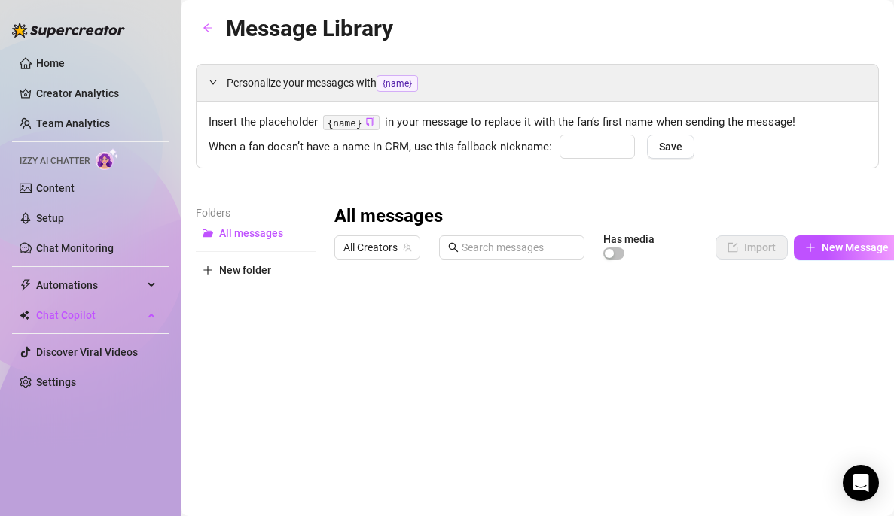
type input "babe"
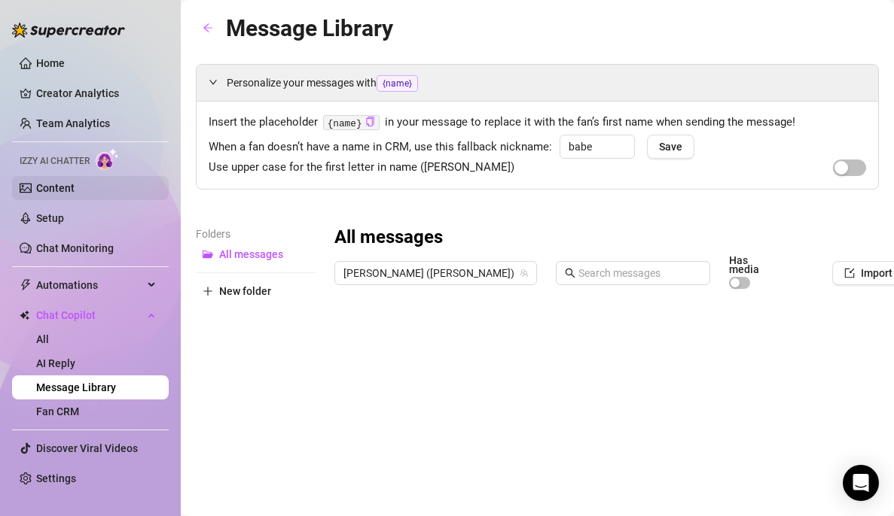
click at [75, 188] on link "Content" at bounding box center [55, 188] width 38 height 12
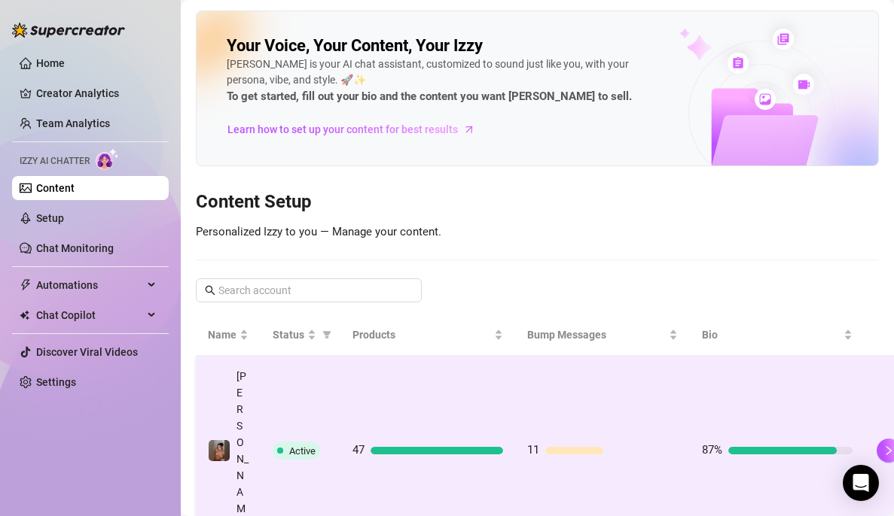
click at [651, 447] on div at bounding box center [611, 451] width 132 height 8
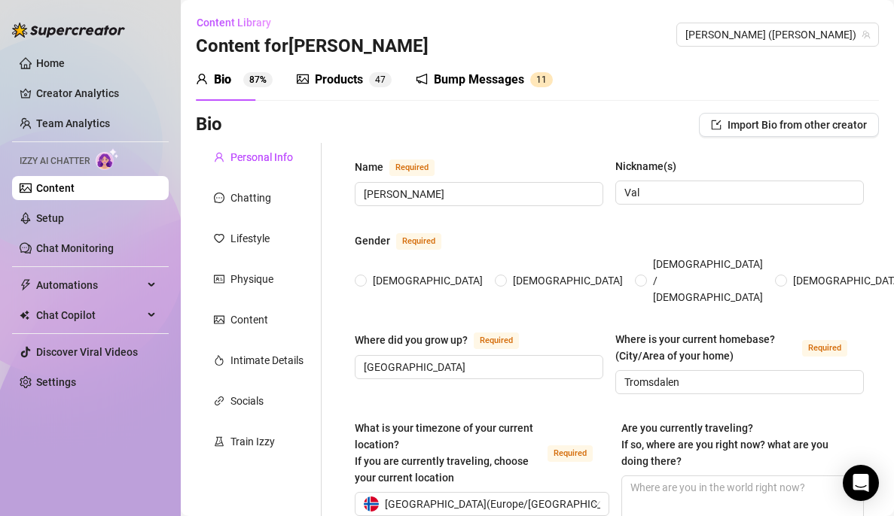
radio input "true"
type input "[DATE]"
click at [358, 54] on h3 "Content for [PERSON_NAME]" at bounding box center [312, 47] width 233 height 24
click at [346, 78] on div "Products" at bounding box center [339, 80] width 48 height 18
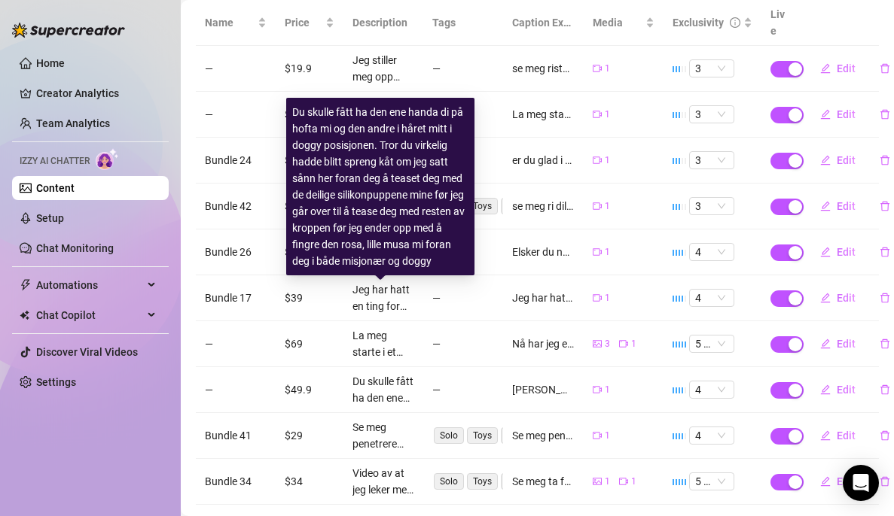
scroll to position [298, 0]
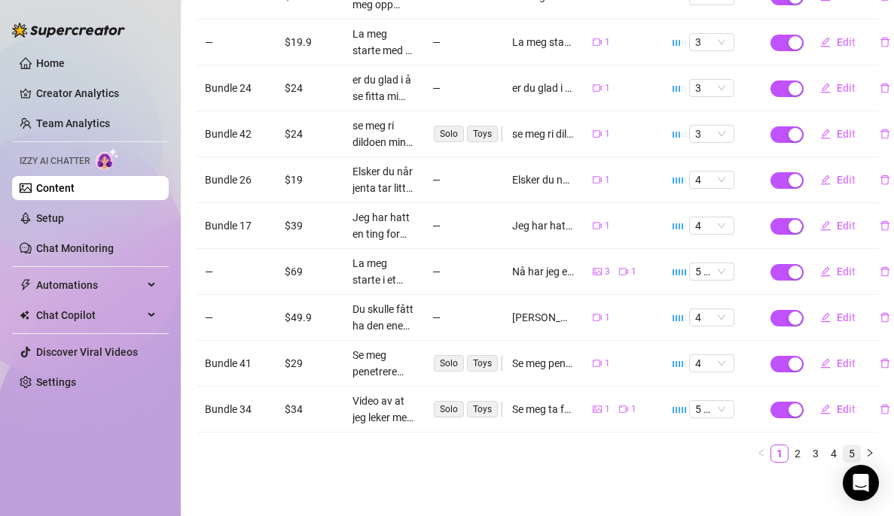
click at [843, 446] on link "5" at bounding box center [851, 454] width 17 height 17
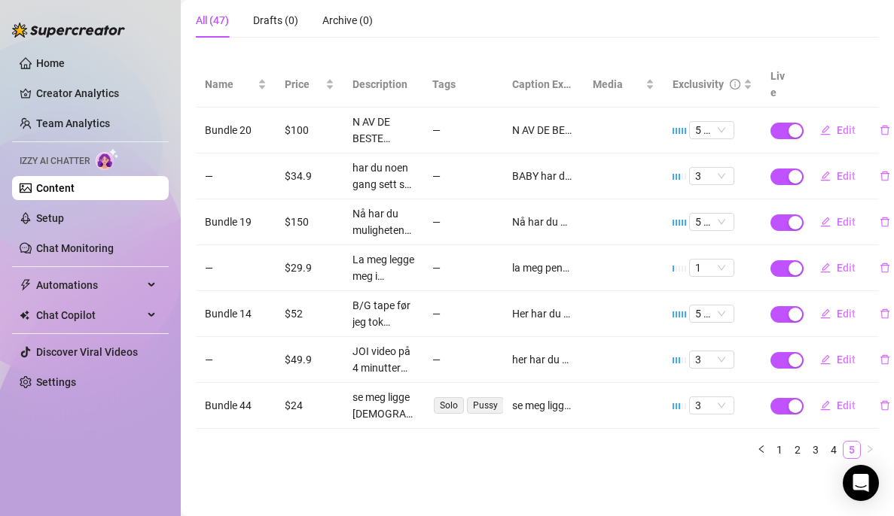
scroll to position [160, 0]
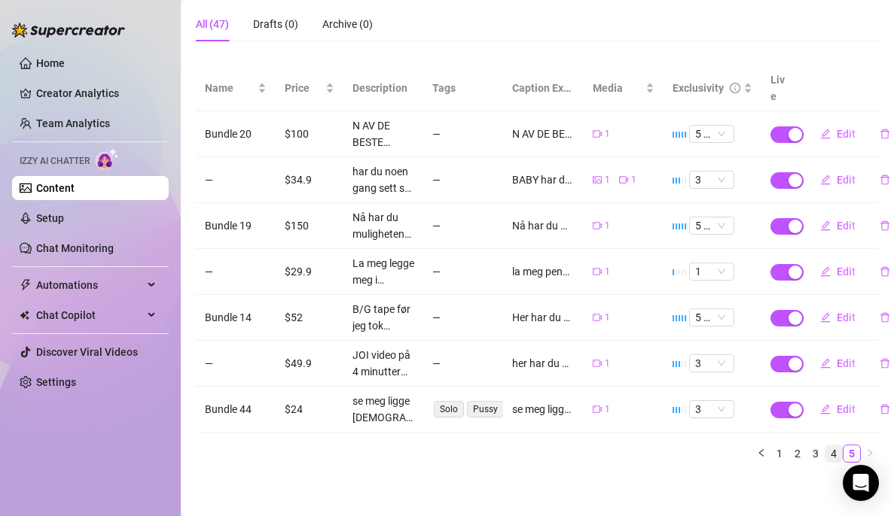
click at [825, 446] on link "4" at bounding box center [833, 454] width 17 height 17
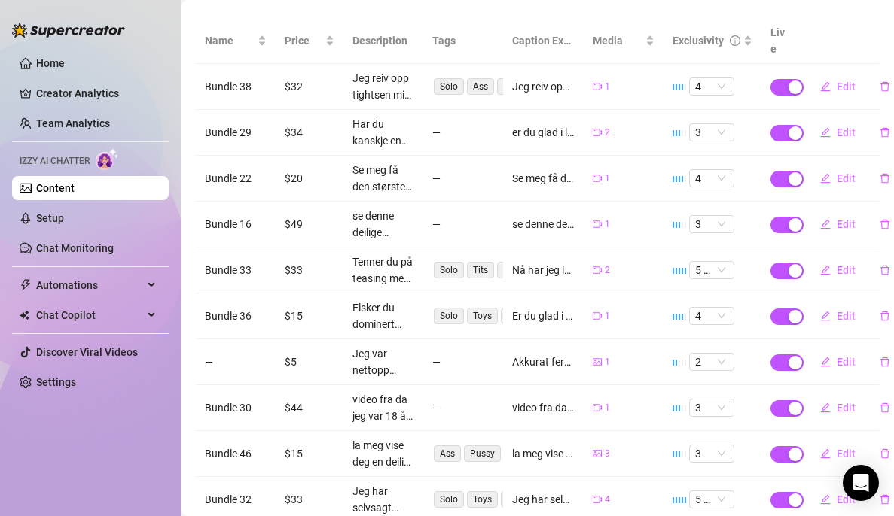
scroll to position [298, 0]
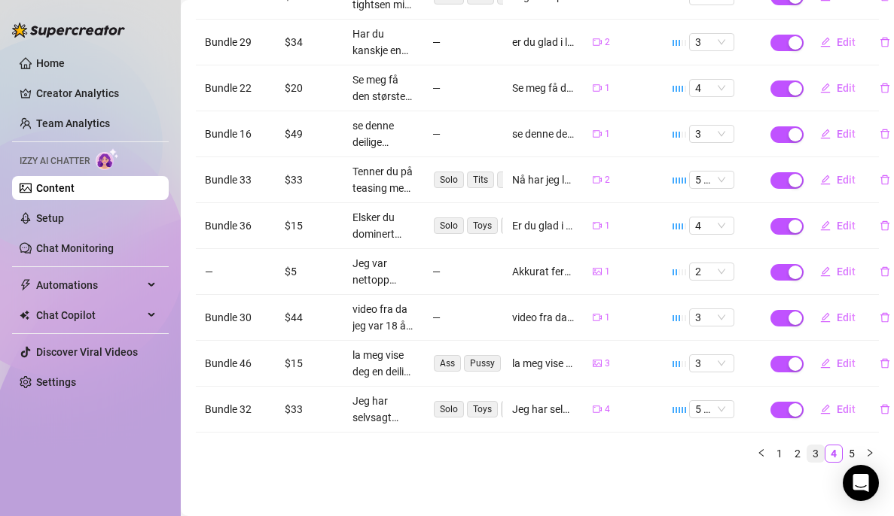
click at [807, 446] on link "3" at bounding box center [815, 454] width 17 height 17
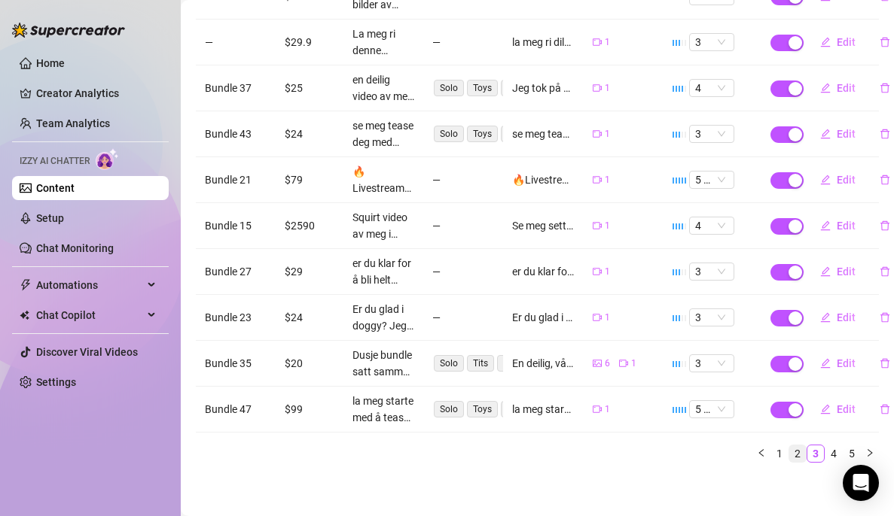
click at [789, 446] on link "2" at bounding box center [797, 454] width 17 height 17
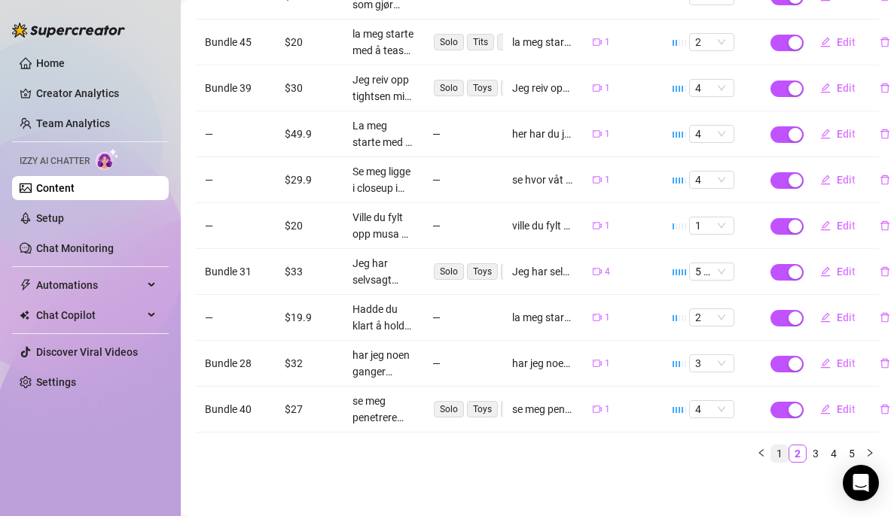
click at [771, 446] on link "1" at bounding box center [779, 454] width 17 height 17
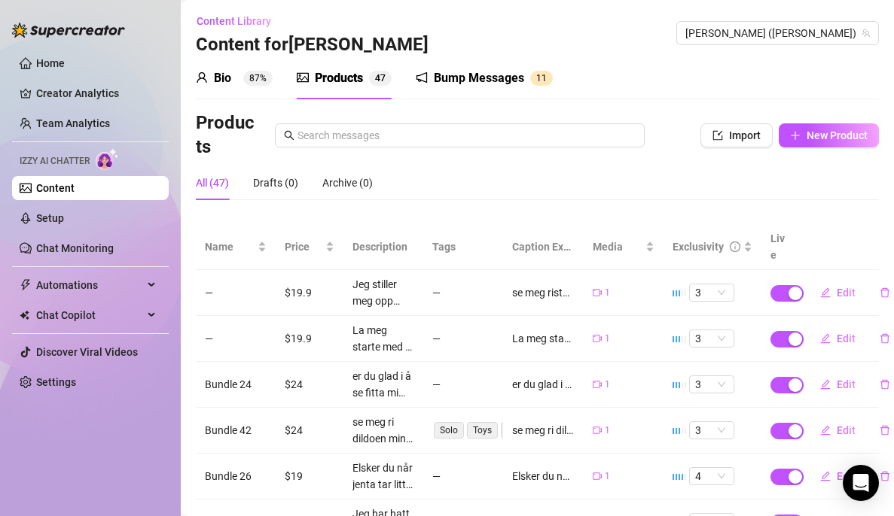
scroll to position [0, 0]
